Goal: Task Accomplishment & Management: Use online tool/utility

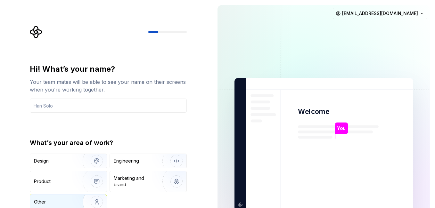
click at [82, 203] on img "button" at bounding box center [92, 202] width 41 height 43
click at [125, 108] on input "text" at bounding box center [108, 106] width 157 height 14
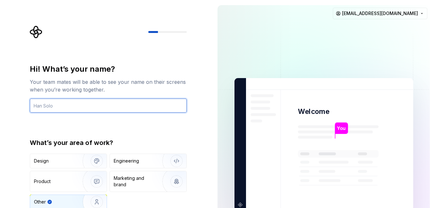
type input "م"
type input "layan"
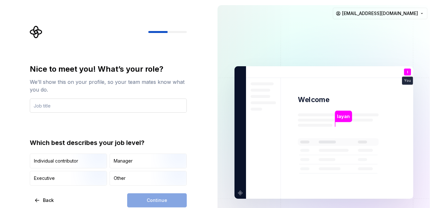
click at [152, 102] on input "text" at bounding box center [108, 106] width 157 height 14
click at [142, 166] on div "Manager" at bounding box center [148, 161] width 77 height 14
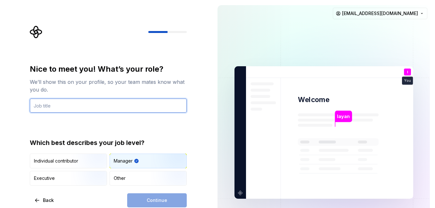
click at [150, 104] on input "text" at bounding box center [108, 106] width 157 height 14
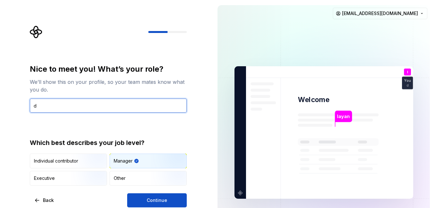
type input "d"
type input "GEDCO"
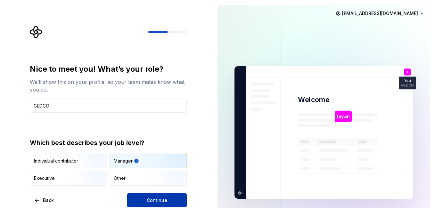
click at [152, 199] on span "Continue" at bounding box center [157, 200] width 21 height 6
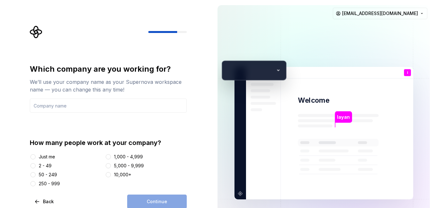
click at [42, 157] on div "Just me" at bounding box center [47, 157] width 16 height 6
click at [36, 157] on button "Just me" at bounding box center [32, 156] width 5 height 5
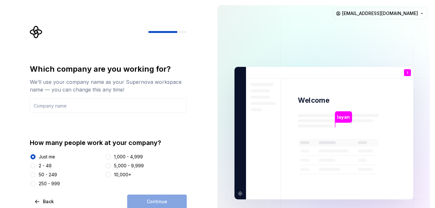
click at [152, 200] on div "Continue" at bounding box center [157, 202] width 60 height 14
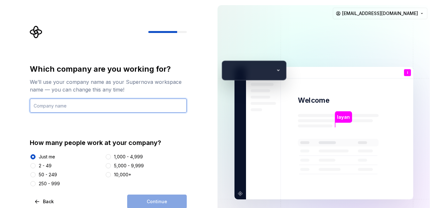
click at [137, 105] on input "text" at bounding box center [108, 106] width 157 height 14
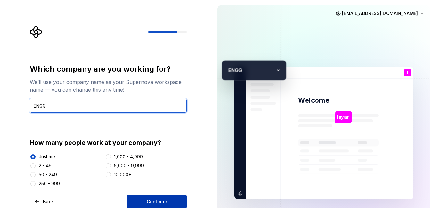
type input "ENGG"
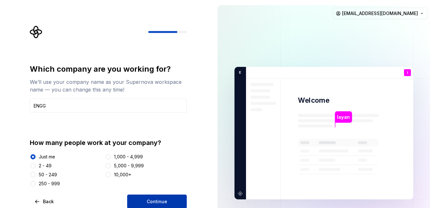
click at [166, 204] on span "Continue" at bounding box center [157, 202] width 21 height 6
click at [166, 204] on div "Continue" at bounding box center [157, 202] width 60 height 14
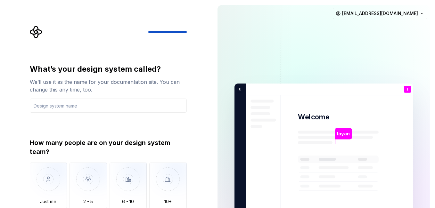
click at [164, 114] on div "What’s your design system called? We’ll use it as the name for your documentati…" at bounding box center [108, 142] width 157 height 156
drag, startPoint x: 164, startPoint y: 114, endPoint x: 165, endPoint y: 109, distance: 5.2
click at [165, 109] on input "text" at bounding box center [108, 106] width 157 height 14
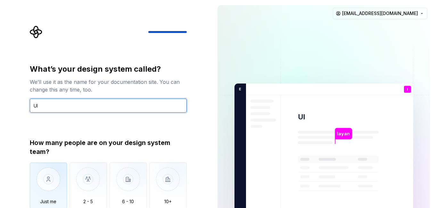
type input "UI"
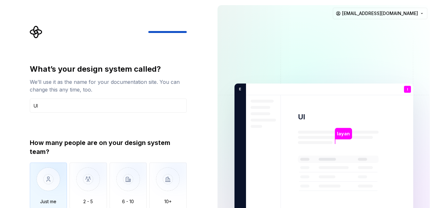
click at [45, 186] on img "button" at bounding box center [48, 184] width 37 height 43
type button "Only one person"
click at [148, 200] on div "Just me 2 - 5 6 - 10 10+" at bounding box center [108, 186] width 157 height 46
click at [69, 190] on div "Just me 2 - 5 6 - 10 10+" at bounding box center [108, 186] width 157 height 46
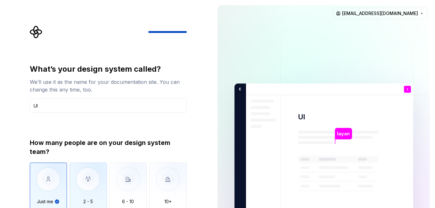
click at [87, 194] on img "button" at bounding box center [88, 184] width 37 height 43
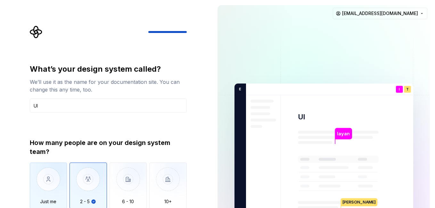
click at [47, 191] on img "button" at bounding box center [48, 184] width 37 height 43
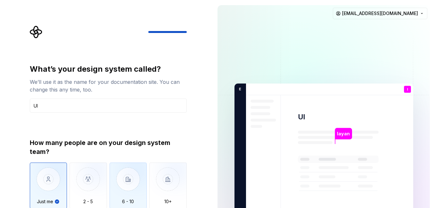
click at [113, 181] on img "button" at bounding box center [128, 184] width 37 height 43
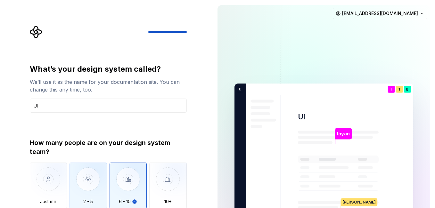
click at [92, 185] on img "button" at bounding box center [88, 184] width 37 height 43
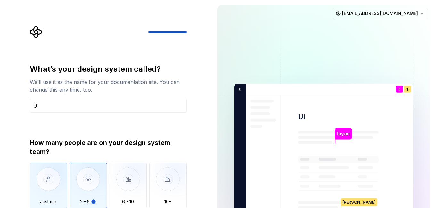
click at [50, 191] on img "button" at bounding box center [48, 184] width 37 height 43
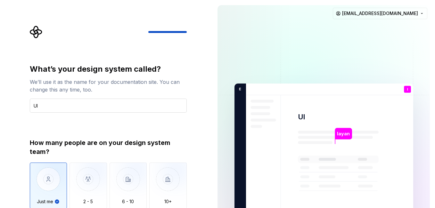
click at [137, 108] on input "UI" at bounding box center [108, 106] width 157 height 14
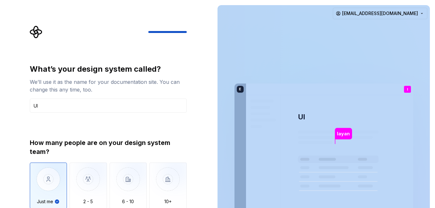
drag, startPoint x: 435, startPoint y: 53, endPoint x: 399, endPoint y: 158, distance: 111.5
click at [399, 158] on div "layan UI l You GEDCO T B +3 E NGG Thomas Brooke Jamie layanalhabibi18@gmail.com" at bounding box center [323, 150] width 223 height 300
drag, startPoint x: 399, startPoint y: 158, endPoint x: 361, endPoint y: 126, distance: 50.0
click at [361, 126] on img at bounding box center [324, 150] width 260 height 303
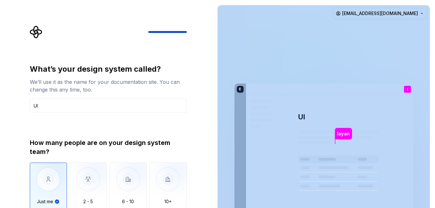
click at [361, 126] on img at bounding box center [324, 150] width 260 height 303
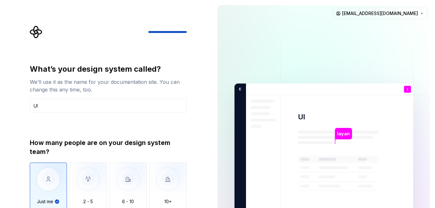
click at [147, 199] on div "Just me 2 - 5 6 - 10 10+" at bounding box center [108, 186] width 157 height 46
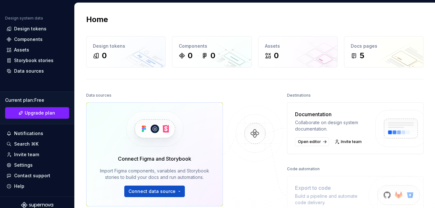
scroll to position [68, 0]
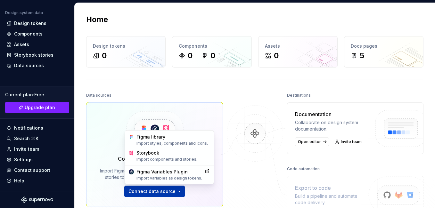
click at [169, 194] on html "E UI L Home Documentation Analytics Code automation Design system data Design t…" at bounding box center [217, 104] width 435 height 208
click at [178, 146] on div "Figma library Import styles, components and icons." at bounding box center [169, 140] width 86 height 16
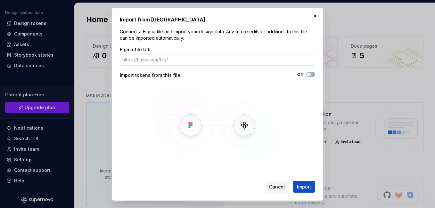
click at [217, 59] on input "Figma file URL" at bounding box center [217, 60] width 195 height 12
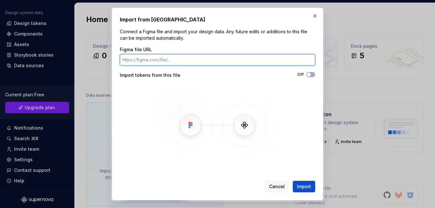
click at [248, 63] on input "Figma file URL" at bounding box center [217, 60] width 195 height 12
paste input "https://www.figma.com/design/aoMTsl6Iipu4bSJLGTGB8u/SAT-OMAN?node-id=46-951&t=j…"
type input "https://www.figma.com/design/aoMTsl6Iipu4bSJLGTGB8u/SAT-OMAN?node-id=46-951&t=j…"
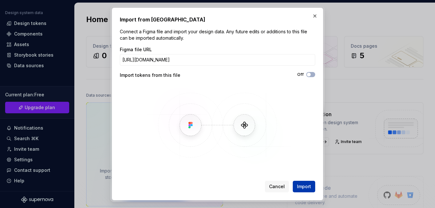
scroll to position [0, 0]
click at [296, 184] on button "Import" at bounding box center [304, 187] width 22 height 12
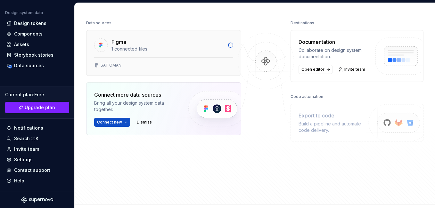
scroll to position [5, 0]
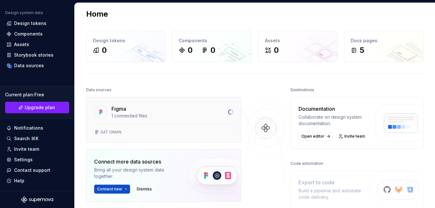
click at [191, 124] on div "Figma 1 connected files" at bounding box center [164, 110] width 154 height 27
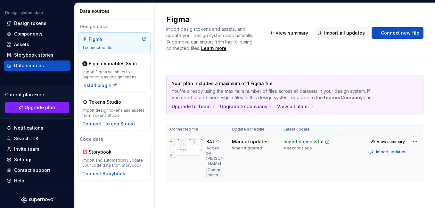
click at [184, 156] on img at bounding box center [186, 149] width 32 height 20
click at [380, 155] on div "Import updates" at bounding box center [390, 152] width 29 height 5
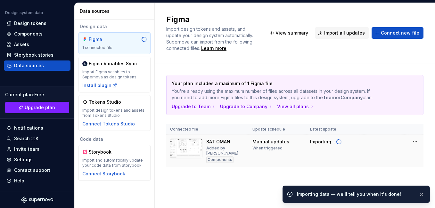
click at [209, 145] on div "SAT OMAN" at bounding box center [218, 142] width 24 height 6
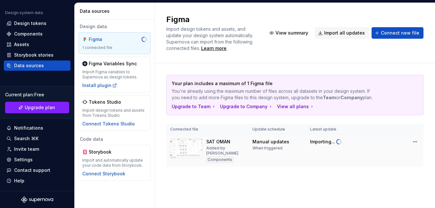
click at [201, 152] on img at bounding box center [186, 149] width 32 height 20
click at [414, 148] on html "E UI L Home Documentation Analytics Code automation Design system data Design t…" at bounding box center [217, 104] width 435 height 208
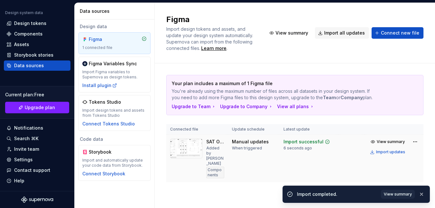
click at [218, 170] on html "E UI L Home Documentation Analytics Code automation Design system data Design t…" at bounding box center [217, 104] width 435 height 208
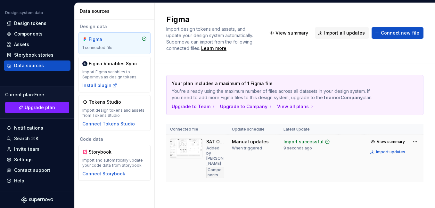
click at [214, 170] on div "Components" at bounding box center [215, 173] width 18 height 12
click at [189, 158] on img at bounding box center [186, 149] width 32 height 20
click at [215, 167] on div "Components" at bounding box center [215, 173] width 18 height 12
click at [414, 151] on html "E UI L Home Documentation Analytics Code automation Design system data Design t…" at bounding box center [217, 104] width 435 height 208
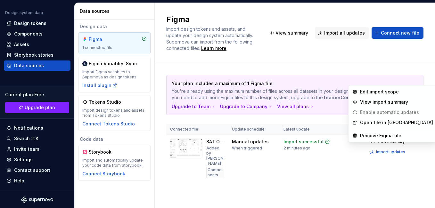
click at [385, 125] on link "Open file in Figma" at bounding box center [396, 123] width 73 height 6
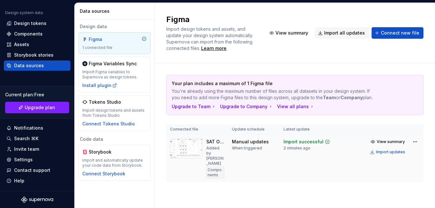
click at [200, 159] on img at bounding box center [186, 149] width 32 height 20
click at [200, 146] on img at bounding box center [186, 149] width 32 height 20
click at [206, 41] on span "Import design tokens and assets, and update your design system automatically. S…" at bounding box center [210, 38] width 88 height 25
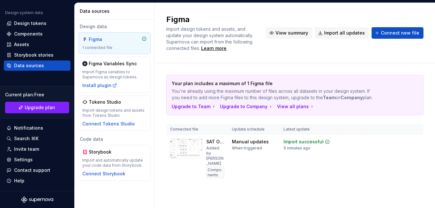
click at [284, 30] on span "View summary" at bounding box center [292, 33] width 33 height 6
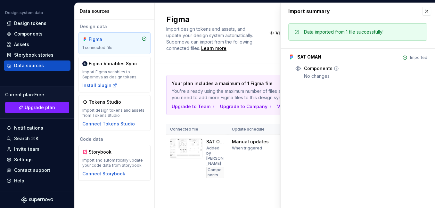
click at [313, 69] on div "Components" at bounding box center [318, 68] width 29 height 6
click at [118, 52] on div "Figma 1 connected file" at bounding box center [115, 43] width 72 height 22
click at [55, 22] on div "Design tokens" at bounding box center [37, 23] width 62 height 6
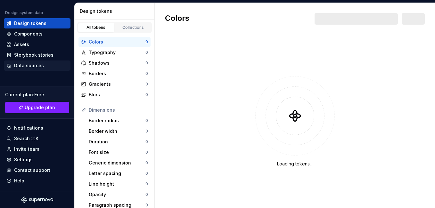
click at [51, 68] on div "Data sources" at bounding box center [37, 65] width 62 height 6
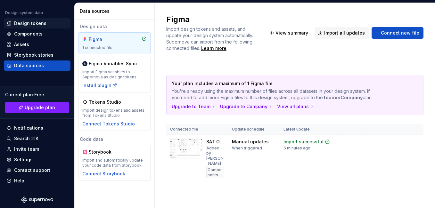
click at [45, 28] on div "Design tokens" at bounding box center [37, 23] width 67 height 10
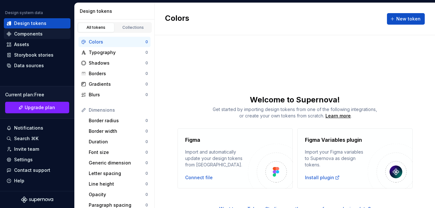
click at [43, 33] on div "Components" at bounding box center [37, 34] width 62 height 6
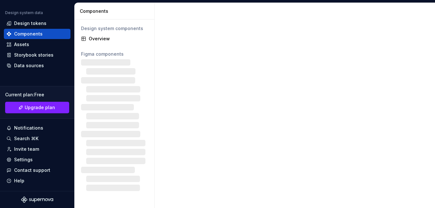
click at [36, 32] on div "Components" at bounding box center [28, 34] width 29 height 6
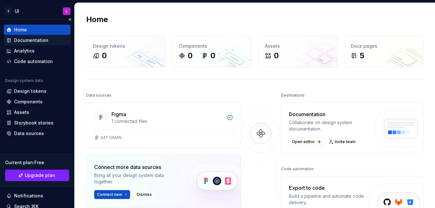
click at [37, 40] on div "Documentation" at bounding box center [31, 40] width 34 height 6
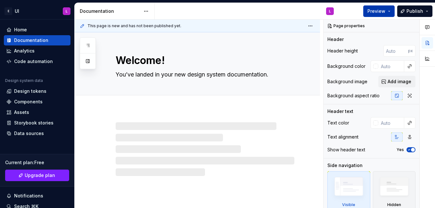
click at [389, 9] on button "Preview" at bounding box center [378, 11] width 31 height 12
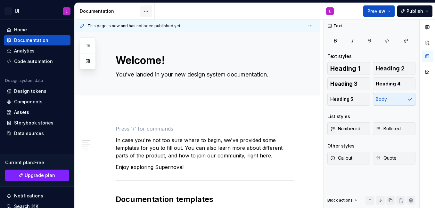
click at [145, 13] on html "E UI L Home Documentation Analytics Code automation Design system data Design t…" at bounding box center [217, 104] width 435 height 208
click at [14, 62] on html "E UI L Home Documentation Analytics Code automation Design system data Design t…" at bounding box center [217, 104] width 435 height 208
click at [14, 62] on div "Code automation" at bounding box center [33, 61] width 39 height 6
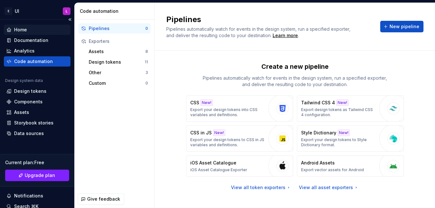
click at [57, 29] on div "Home" at bounding box center [37, 30] width 62 height 6
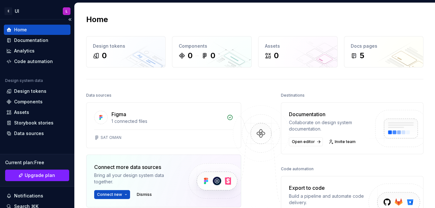
click at [39, 31] on div "Home" at bounding box center [37, 30] width 62 height 6
click at [148, 114] on div "Figma" at bounding box center [168, 115] width 112 height 8
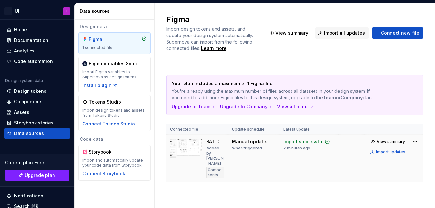
click at [206, 169] on div "Components" at bounding box center [215, 173] width 18 height 12
click at [38, 37] on div "Documentation" at bounding box center [31, 40] width 34 height 6
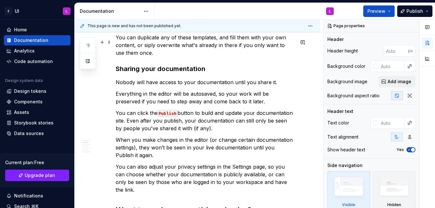
scroll to position [304, 0]
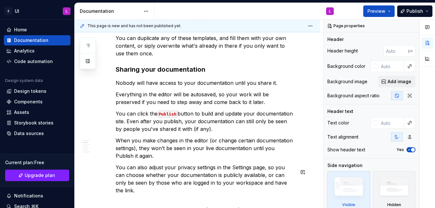
type textarea "*"
click at [55, 30] on div "Home" at bounding box center [37, 30] width 62 height 6
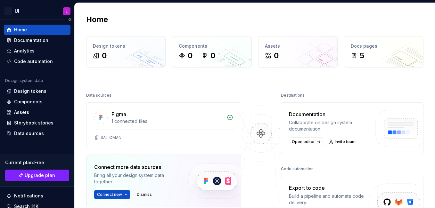
click at [31, 28] on div "Home" at bounding box center [37, 30] width 62 height 6
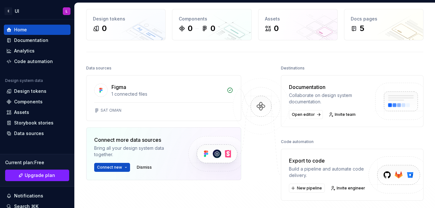
scroll to position [34, 0]
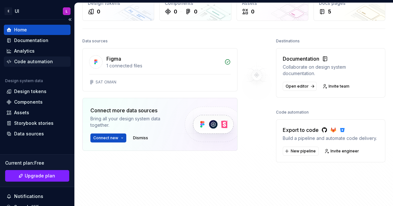
click at [30, 62] on div "Code automation" at bounding box center [33, 61] width 39 height 6
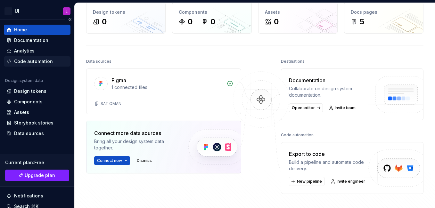
click at [30, 62] on div "Code automation" at bounding box center [33, 61] width 39 height 6
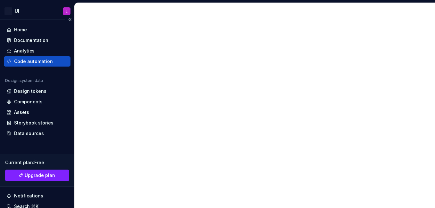
click at [38, 62] on div "Code automation" at bounding box center [33, 61] width 39 height 6
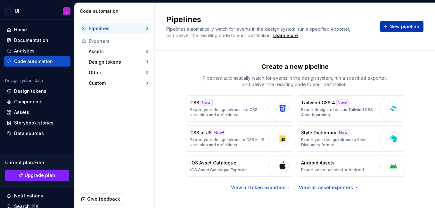
click at [407, 29] on span "New pipeline" at bounding box center [405, 26] width 30 height 6
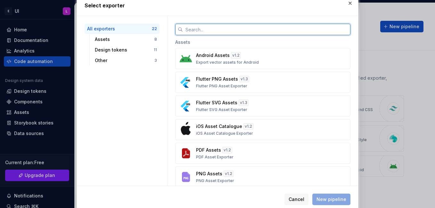
click at [222, 27] on input "text" at bounding box center [267, 30] width 168 height 12
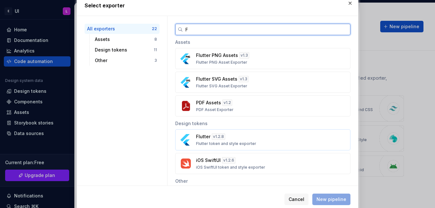
type input "F"
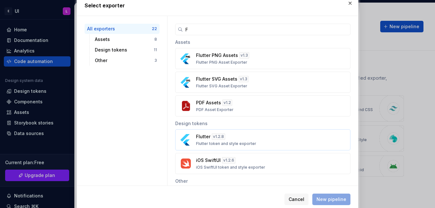
click at [224, 136] on div "v 1.2.8" at bounding box center [218, 137] width 13 height 6
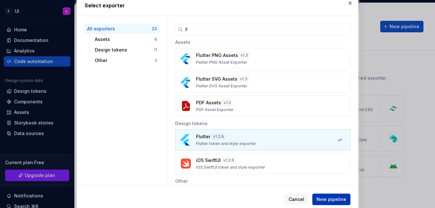
click at [324, 200] on span "New pipeline" at bounding box center [332, 199] width 30 height 6
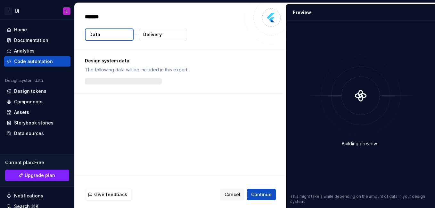
type textarea "*"
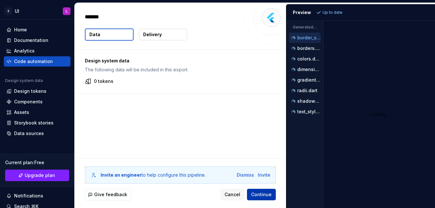
click at [260, 192] on span "Continue" at bounding box center [261, 195] width 21 height 6
click at [115, 31] on button "Data" at bounding box center [109, 35] width 49 height 12
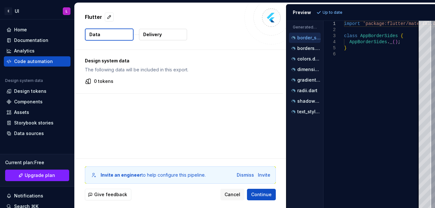
click at [166, 34] on button "Delivery" at bounding box center [163, 35] width 48 height 12
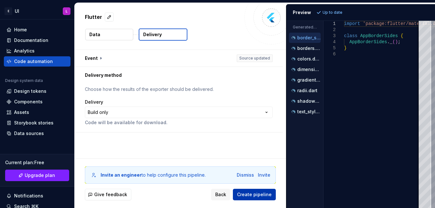
click at [267, 193] on span "Create pipeline" at bounding box center [254, 195] width 35 height 6
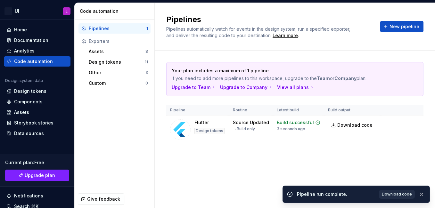
click at [395, 195] on span "Download code" at bounding box center [397, 194] width 30 height 5
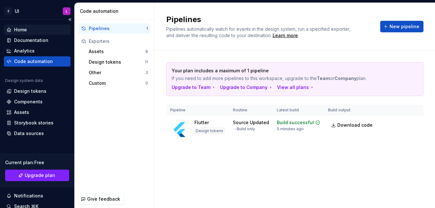
click at [12, 29] on div "Home" at bounding box center [37, 30] width 62 height 6
click at [11, 39] on icon at bounding box center [8, 40] width 5 height 5
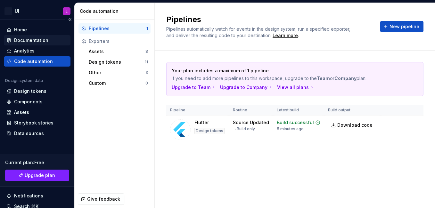
click at [11, 39] on icon at bounding box center [8, 40] width 5 height 5
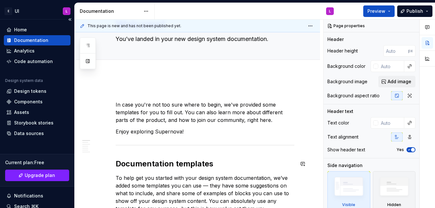
scroll to position [13, 0]
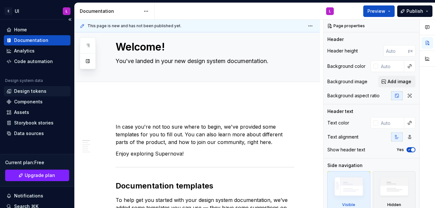
click at [29, 94] on div "Design tokens" at bounding box center [30, 91] width 32 height 6
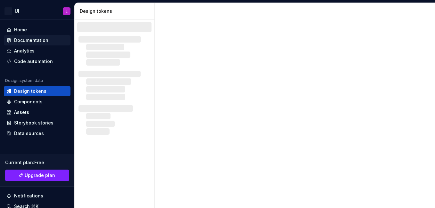
click at [45, 36] on div "Documentation" at bounding box center [37, 40] width 67 height 10
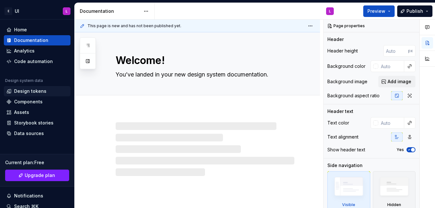
type textarea "*"
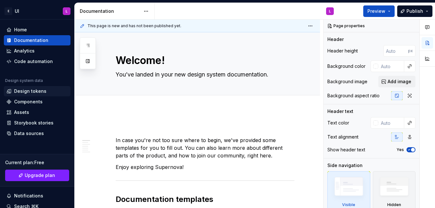
click at [39, 88] on div "Design tokens" at bounding box center [37, 91] width 67 height 10
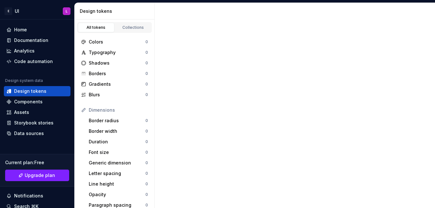
click at [39, 88] on div "Design tokens" at bounding box center [37, 91] width 67 height 10
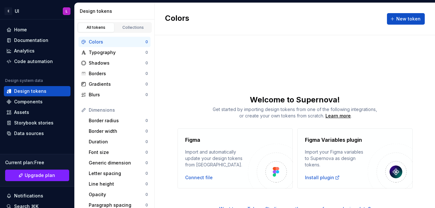
click at [200, 161] on div "Import and automatically update your design tokens from Figma." at bounding box center [216, 158] width 63 height 19
click at [201, 176] on div "Connect file" at bounding box center [199, 178] width 28 height 6
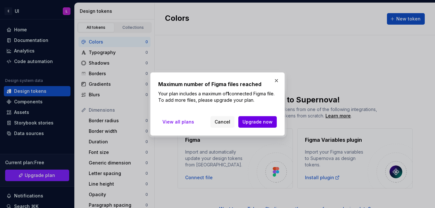
click at [262, 124] on span "Upgrade now" at bounding box center [258, 122] width 30 height 6
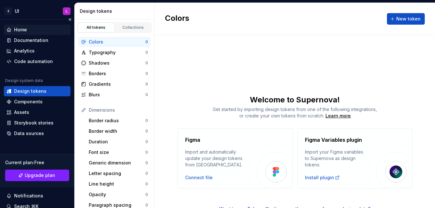
click at [30, 32] on div "Home" at bounding box center [37, 30] width 62 height 6
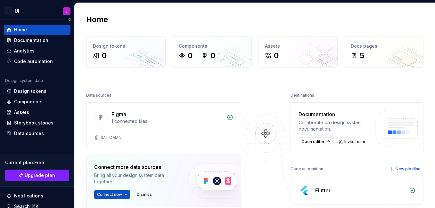
click at [30, 32] on div "Home" at bounding box center [37, 30] width 62 height 6
click at [124, 120] on div "1 connected files" at bounding box center [168, 121] width 112 height 6
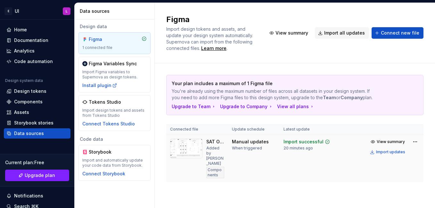
click at [221, 167] on div "Components" at bounding box center [215, 173] width 18 height 12
drag, startPoint x: 316, startPoint y: 150, endPoint x: 335, endPoint y: 130, distance: 27.2
click at [335, 130] on div "Your plan includes a maximum of 1 Figma file You're already using the maximum n…" at bounding box center [294, 128] width 257 height 107
click at [34, 61] on div "Code automation" at bounding box center [33, 61] width 39 height 6
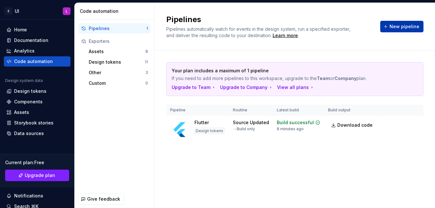
click at [402, 28] on span "New pipeline" at bounding box center [405, 26] width 30 height 6
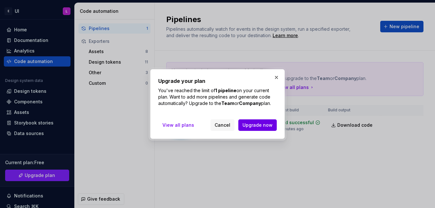
click at [253, 123] on span "Upgrade now" at bounding box center [258, 125] width 30 height 6
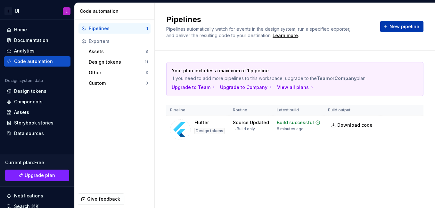
click at [403, 24] on span "New pipeline" at bounding box center [405, 26] width 30 height 6
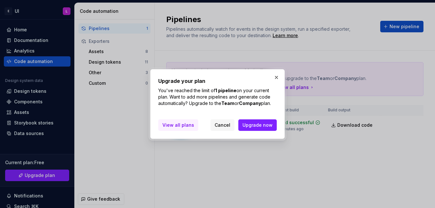
click at [178, 125] on span "View all plans" at bounding box center [178, 125] width 32 height 6
